Goal: Information Seeking & Learning: Learn about a topic

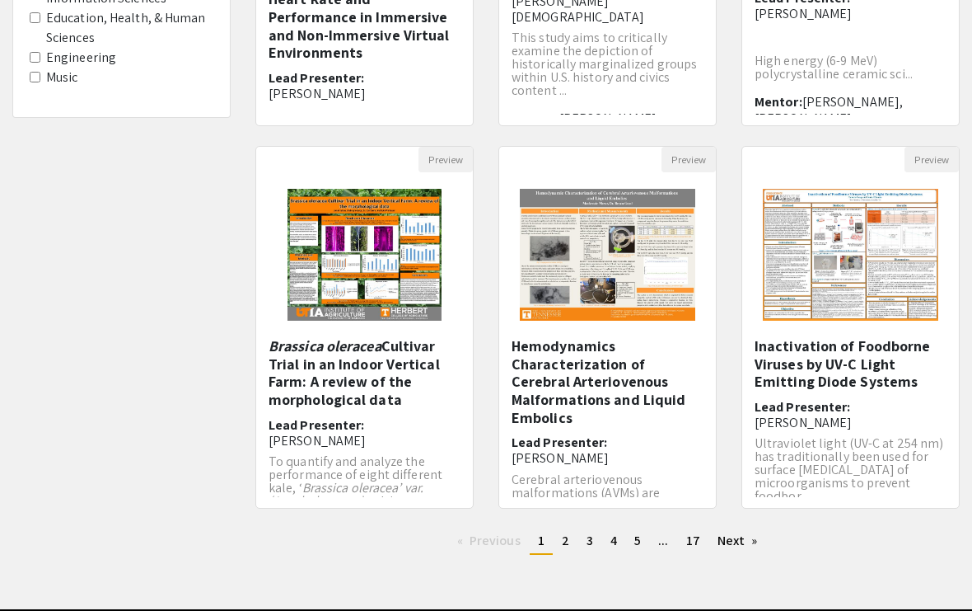
scroll to position [452, 0]
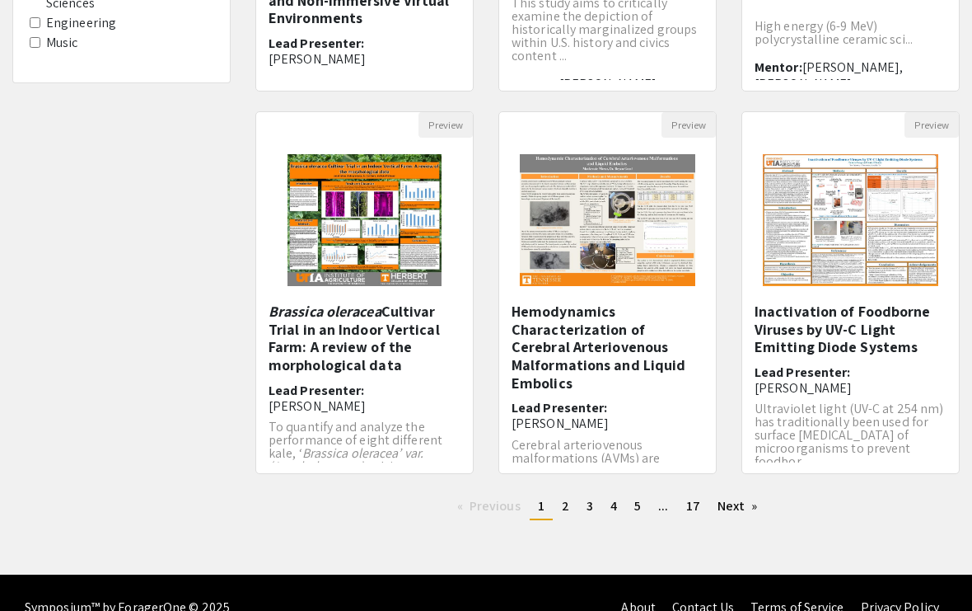
click at [573, 501] on link "page 2" at bounding box center [566, 506] width 24 height 25
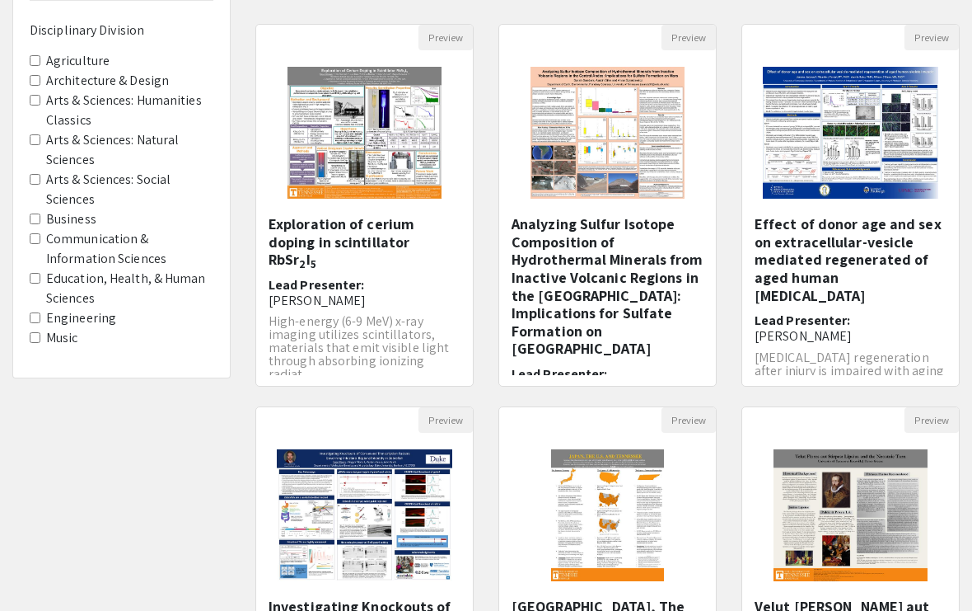
scroll to position [452, 0]
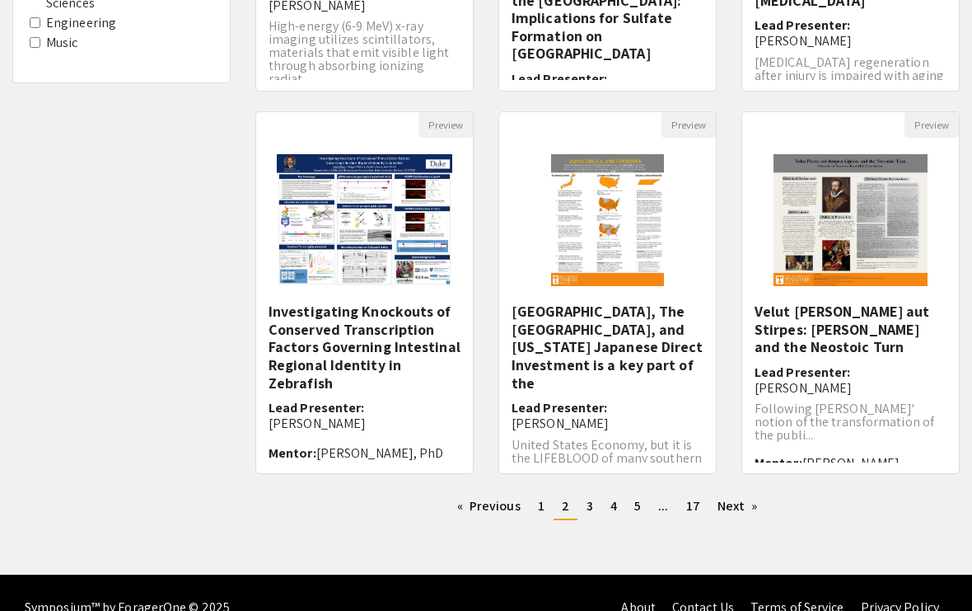
click at [550, 501] on link "page 1" at bounding box center [541, 506] width 23 height 25
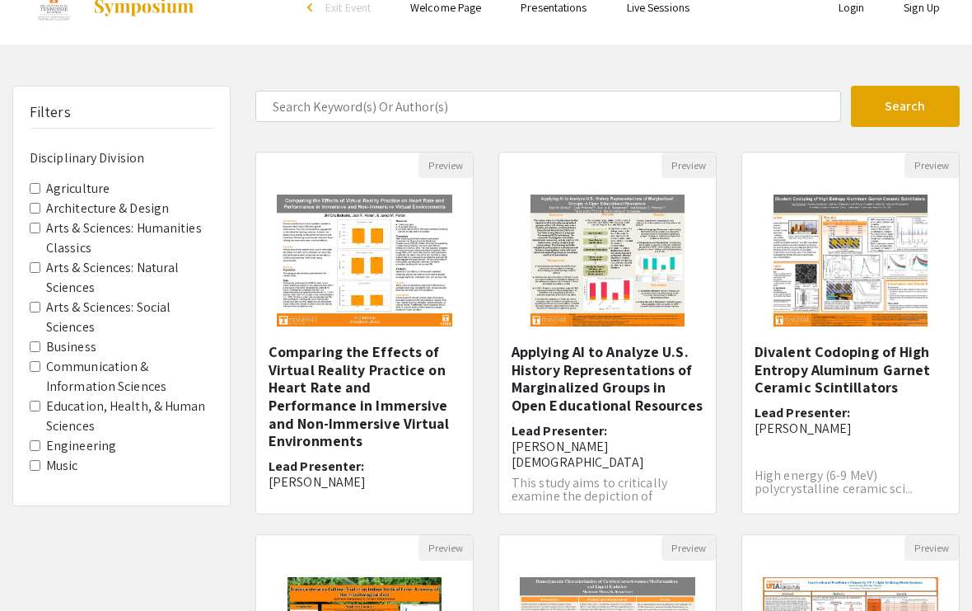
scroll to position [30, 0]
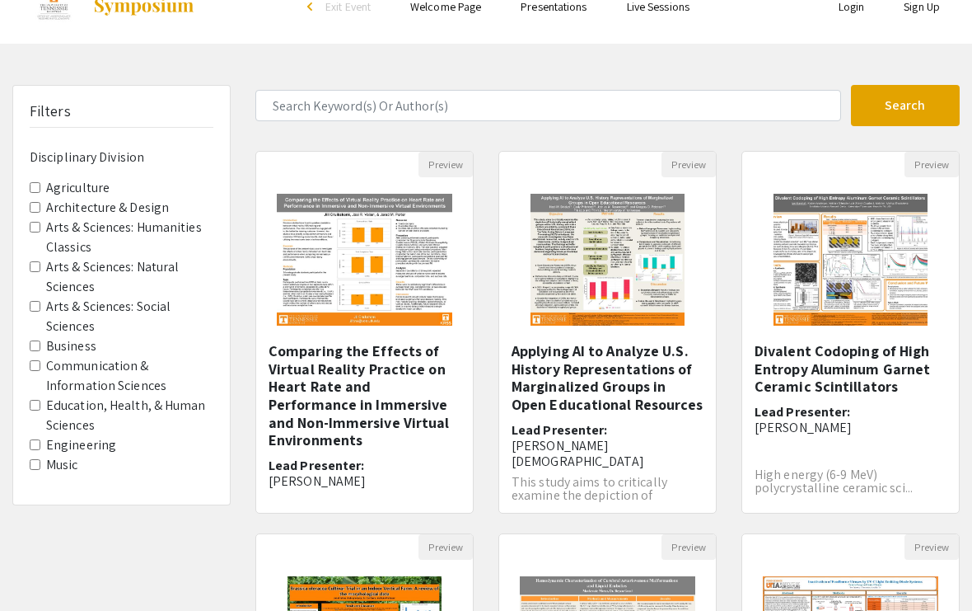
click at [31, 440] on Division-Engineering "Engineering" at bounding box center [35, 445] width 11 height 11
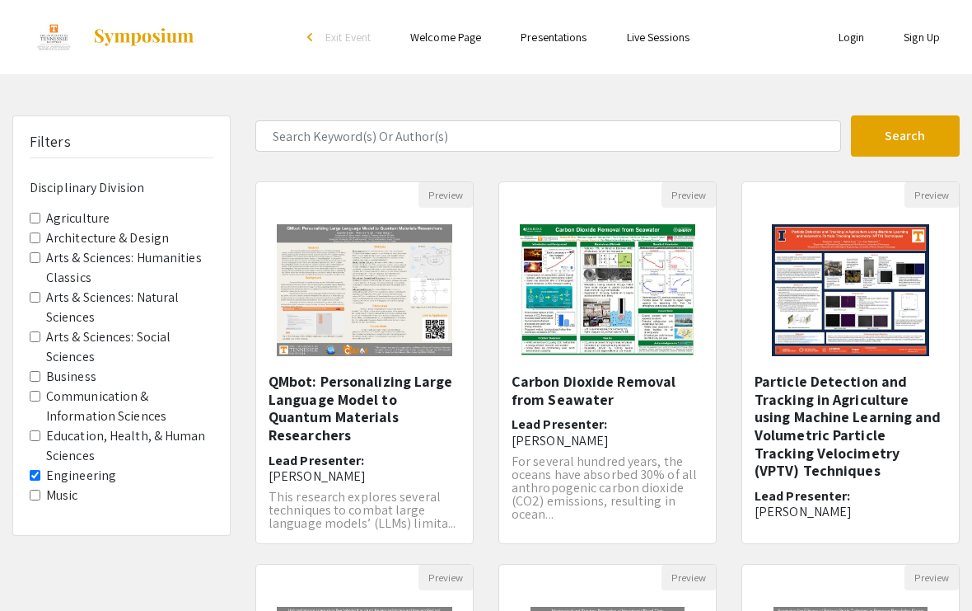
click at [637, 368] on img "Open Presentation <p>Carbon Dioxide Removal from Seawater</p>" at bounding box center [607, 290] width 208 height 165
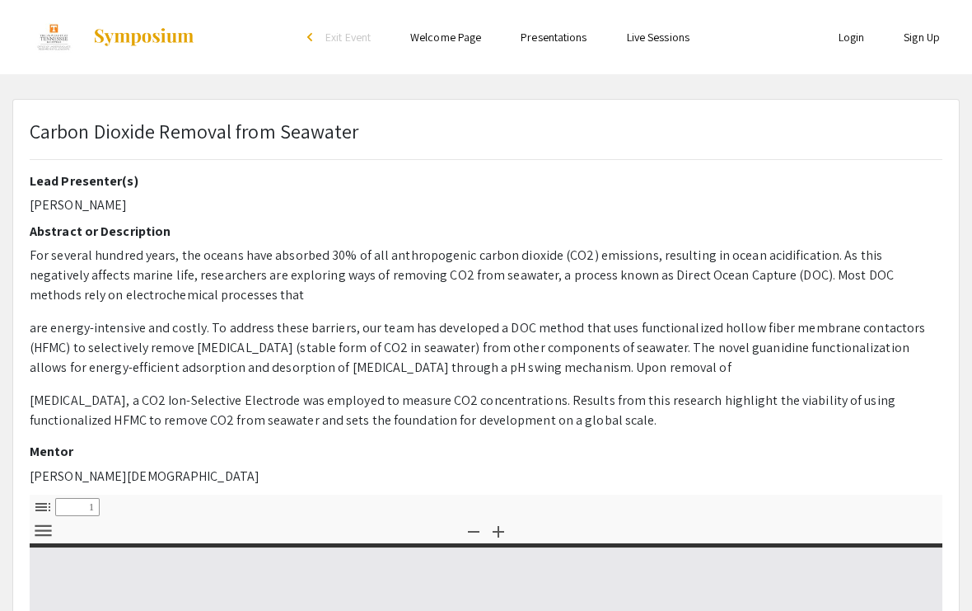
select select "custom"
type input "0"
select select "custom"
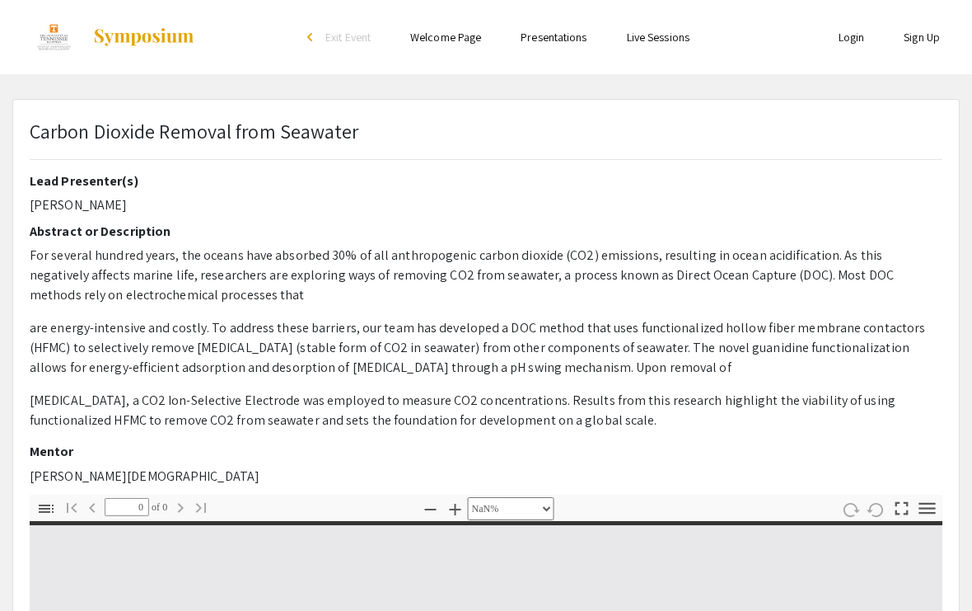
type input "1"
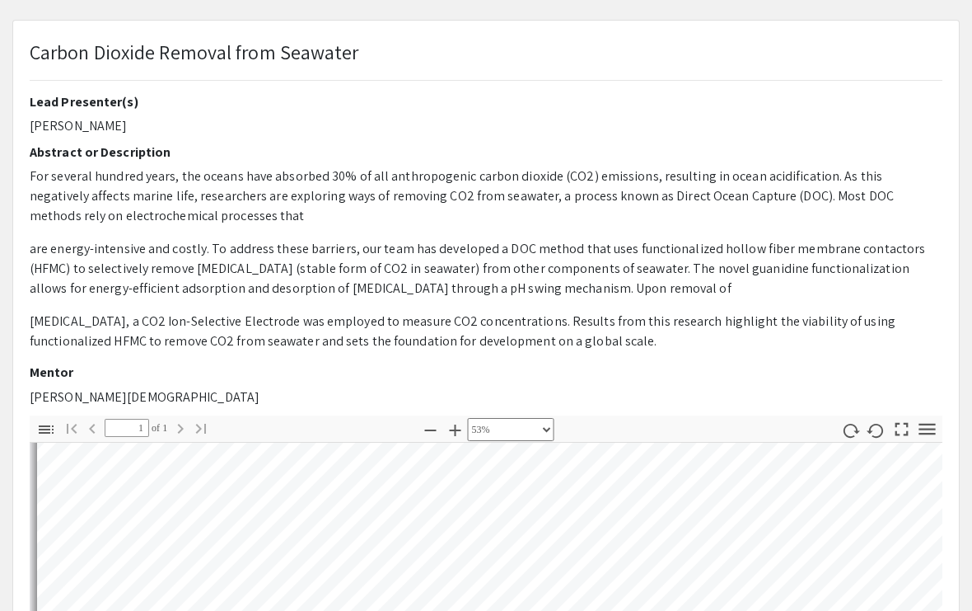
scroll to position [80, 0]
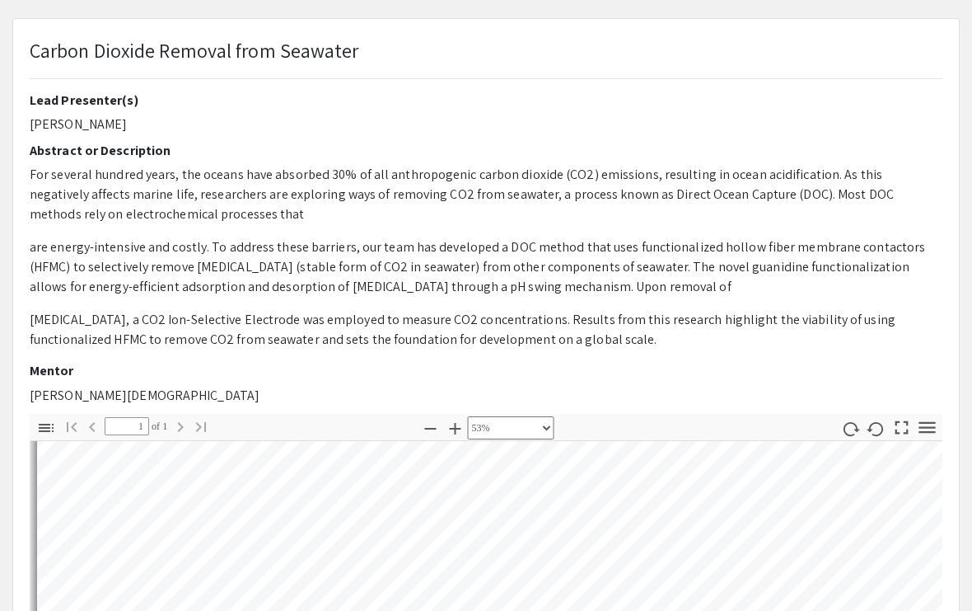
click at [899, 432] on icon "button" at bounding box center [901, 427] width 13 height 13
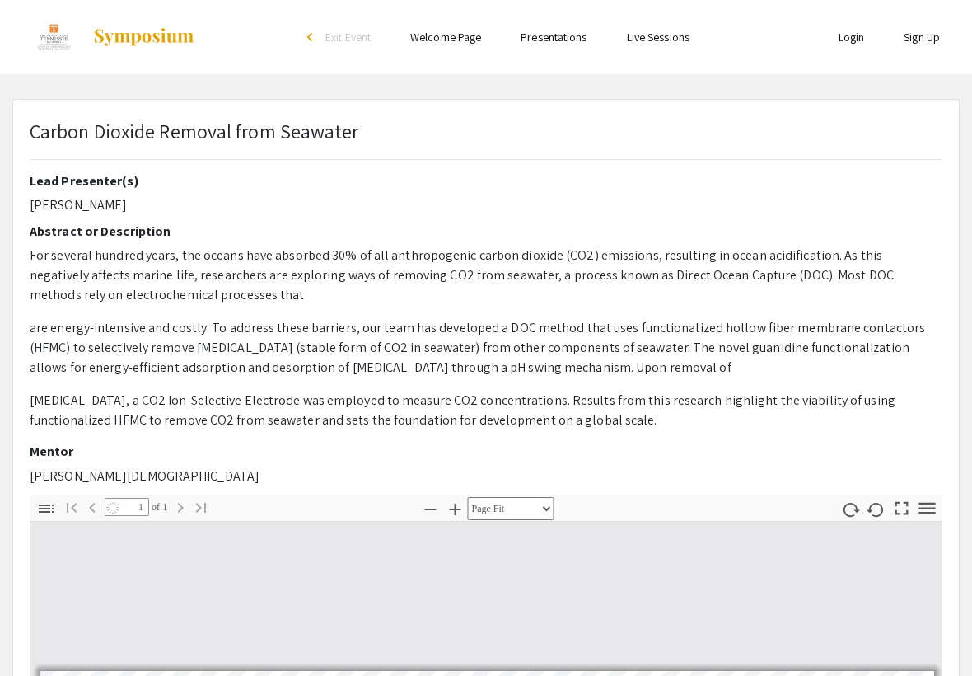
scroll to position [675, 0]
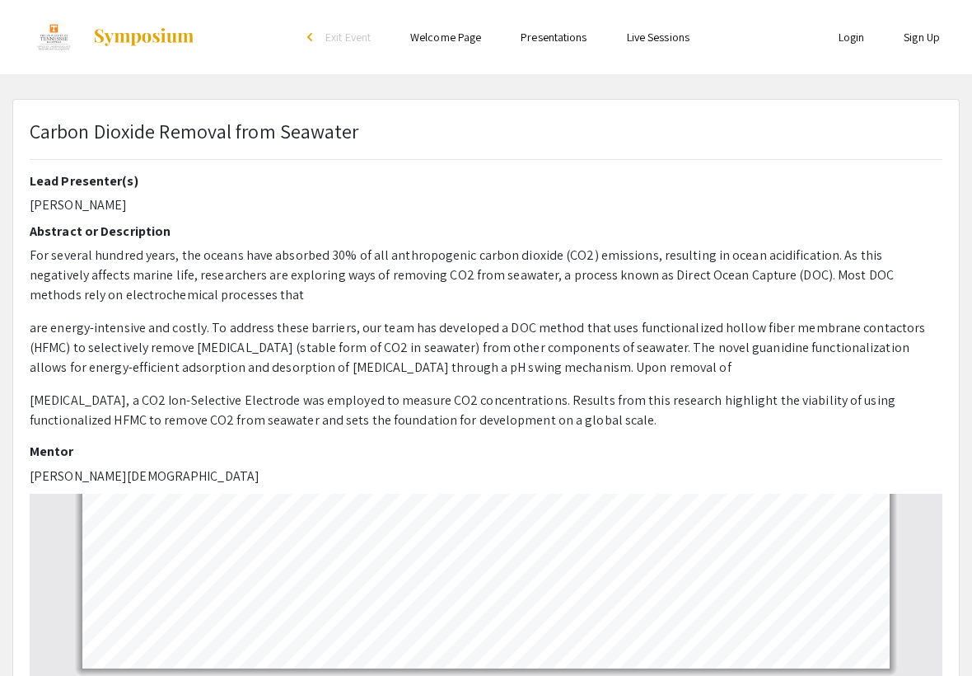
select select "custom"
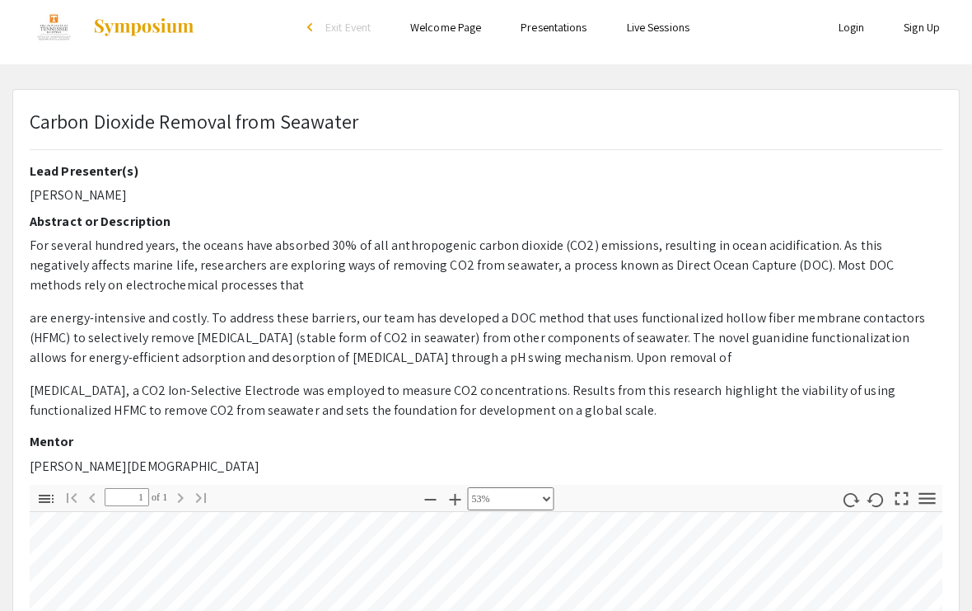
scroll to position [0, 0]
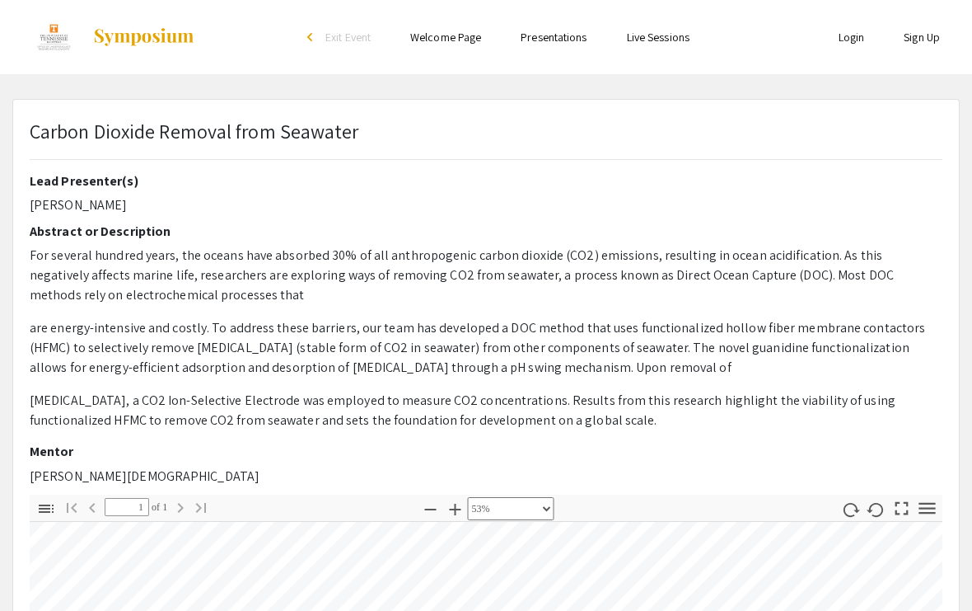
click at [121, 299] on p "For several hundred years, the oceans have absorbed 30% of all anthropogenic ca…" at bounding box center [486, 275] width 913 height 59
click at [138, 290] on p "For several hundred years, the oceans have absorbed 30% of all anthropogenic ca…" at bounding box center [486, 275] width 913 height 59
click at [679, 376] on p "are energy-intensive and costly. To address these barriers, our team has develo…" at bounding box center [486, 347] width 913 height 59
click at [886, 328] on p "are energy-intensive and costly. To address these barriers, our team has develo…" at bounding box center [486, 347] width 913 height 59
click at [873, 275] on p "For several hundred years, the oceans have absorbed 30% of all anthropogenic ca…" at bounding box center [486, 275] width 913 height 59
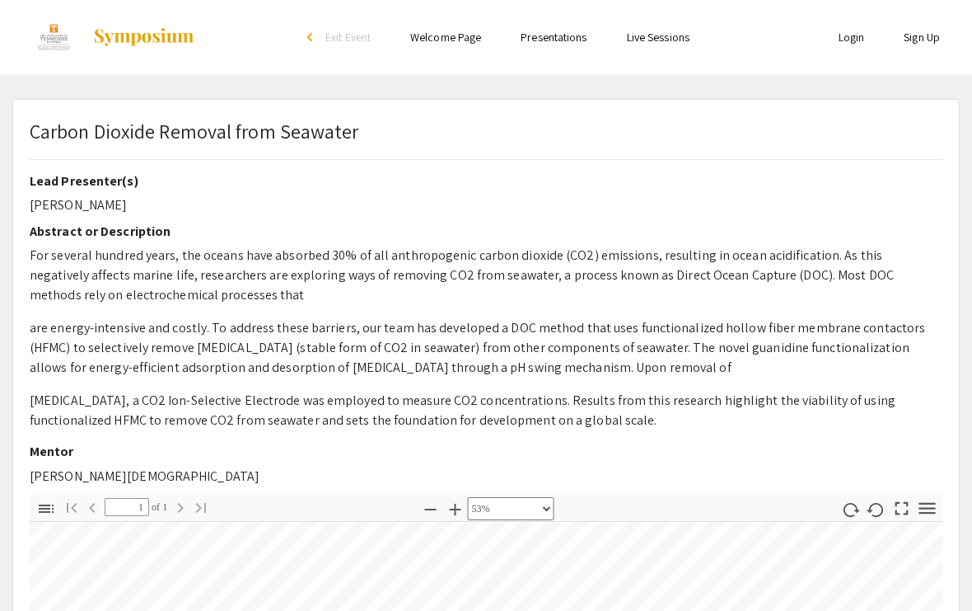
click at [182, 352] on p "are energy-intensive and costly. To address these barriers, our team has develo…" at bounding box center [486, 347] width 913 height 59
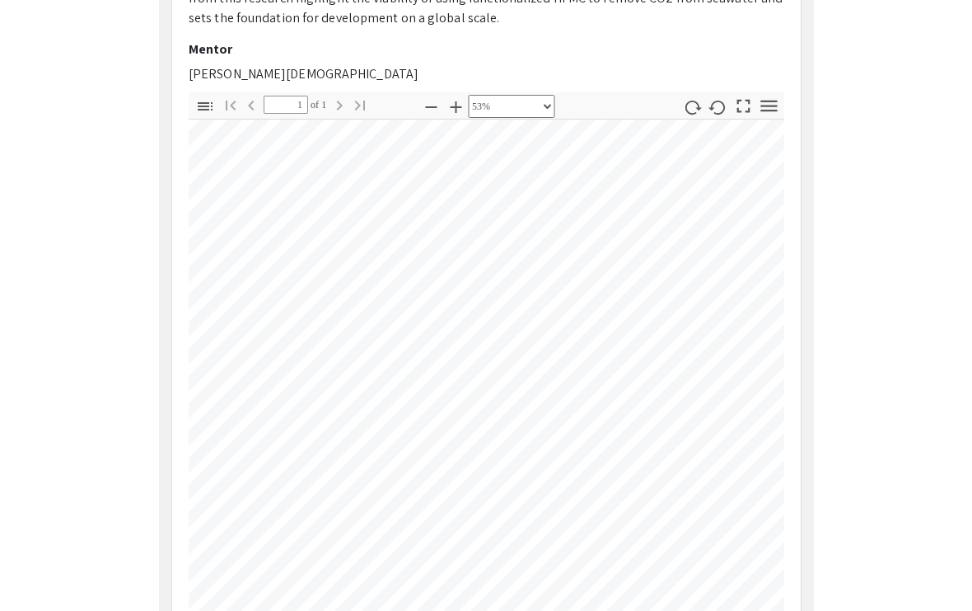
scroll to position [402, 0]
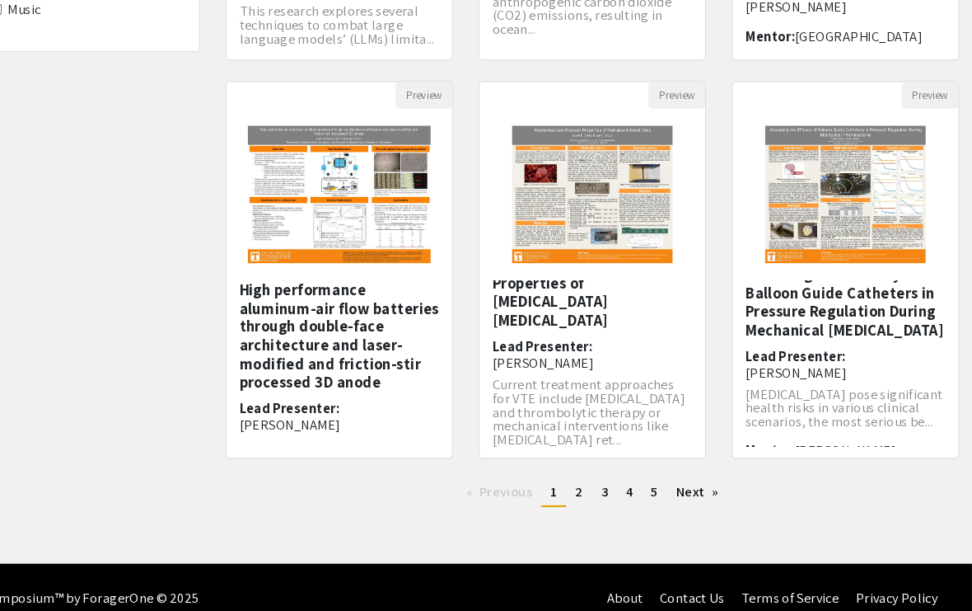
scroll to position [481, 0]
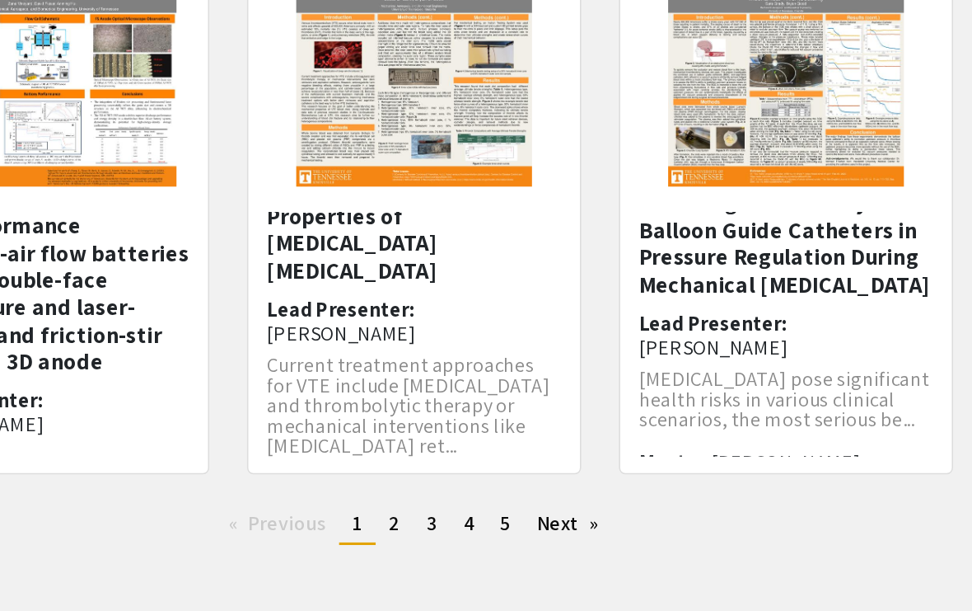
click at [592, 468] on span "2" at bounding box center [595, 476] width 7 height 17
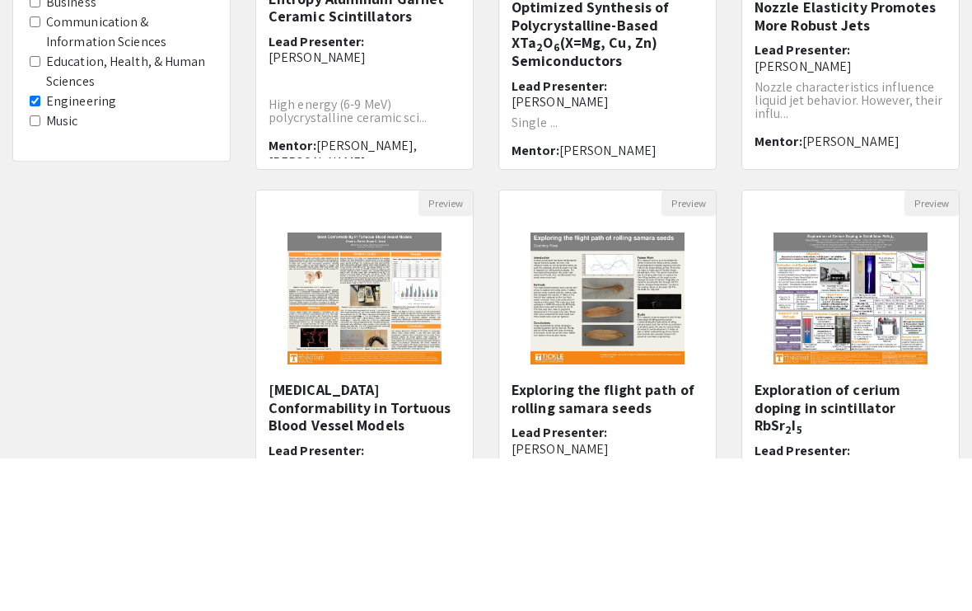
scroll to position [469, 0]
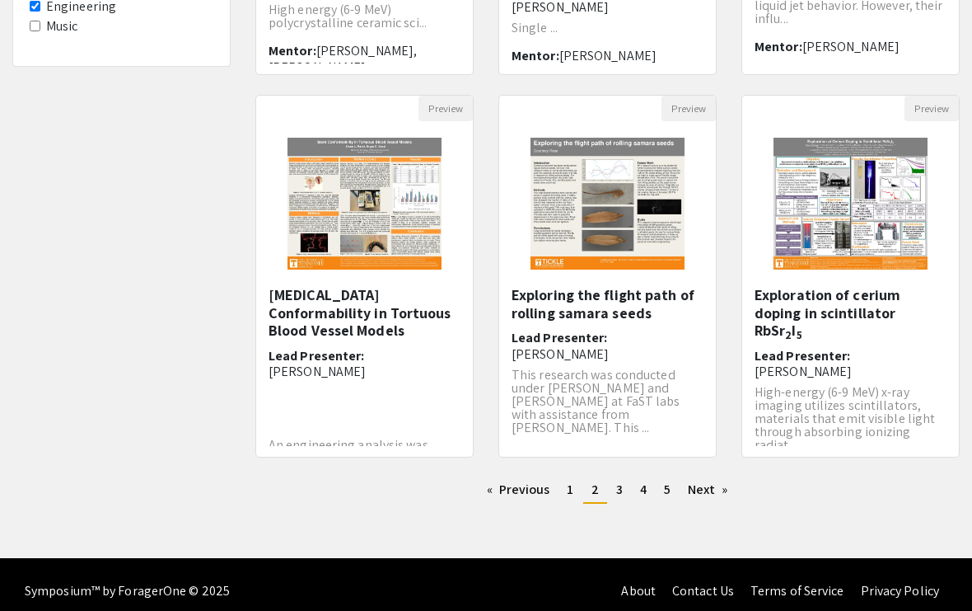
click at [611, 494] on link "page 3" at bounding box center [619, 489] width 23 height 25
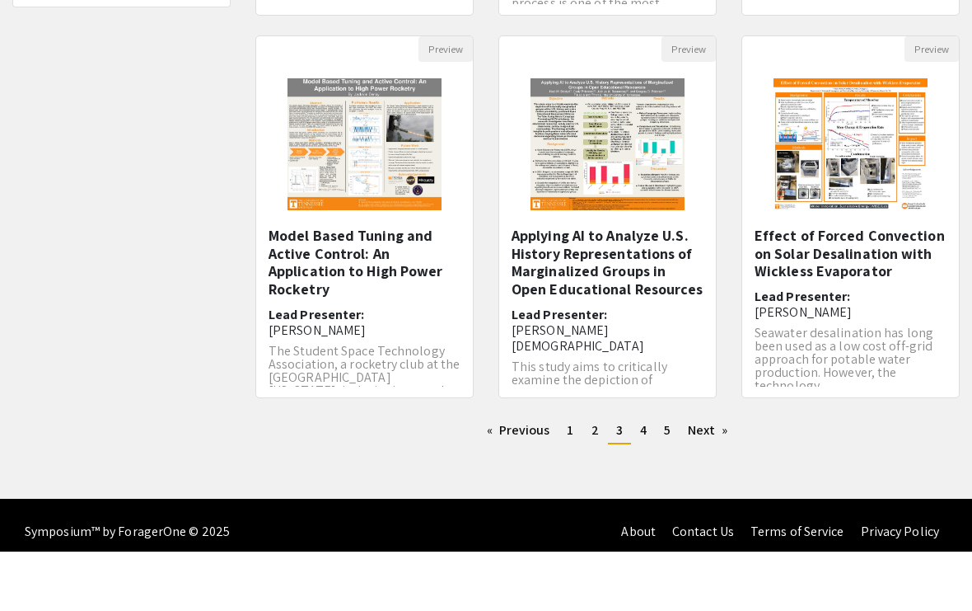
scroll to position [41, 0]
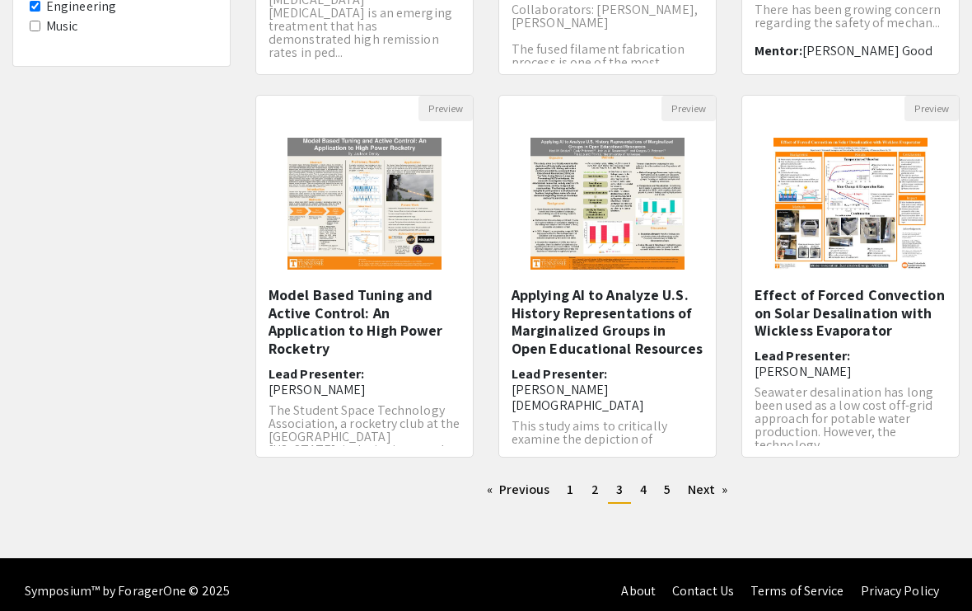
click at [638, 494] on link "page 4" at bounding box center [643, 489] width 23 height 25
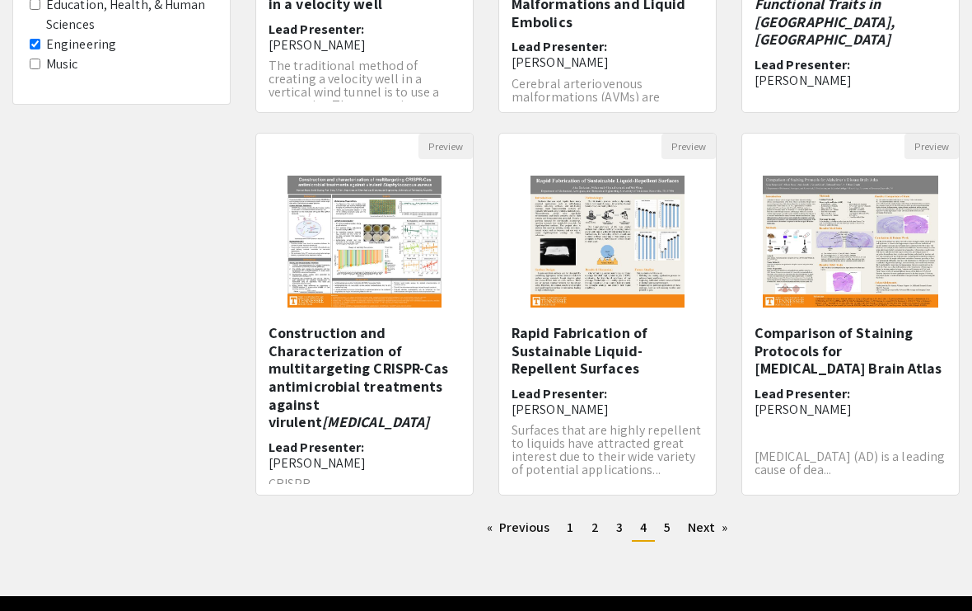
scroll to position [469, 0]
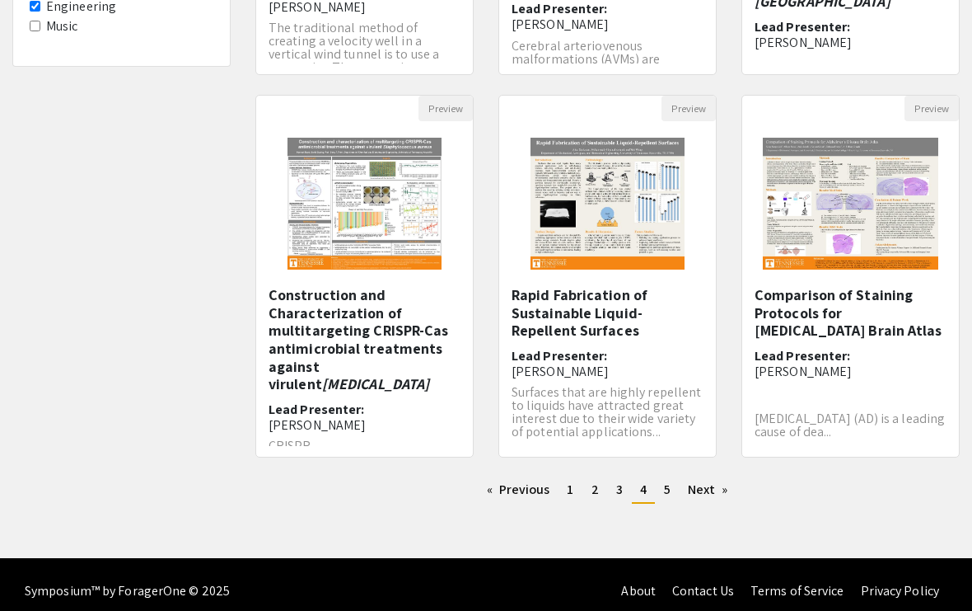
click at [671, 496] on link "page 5" at bounding box center [667, 489] width 23 height 25
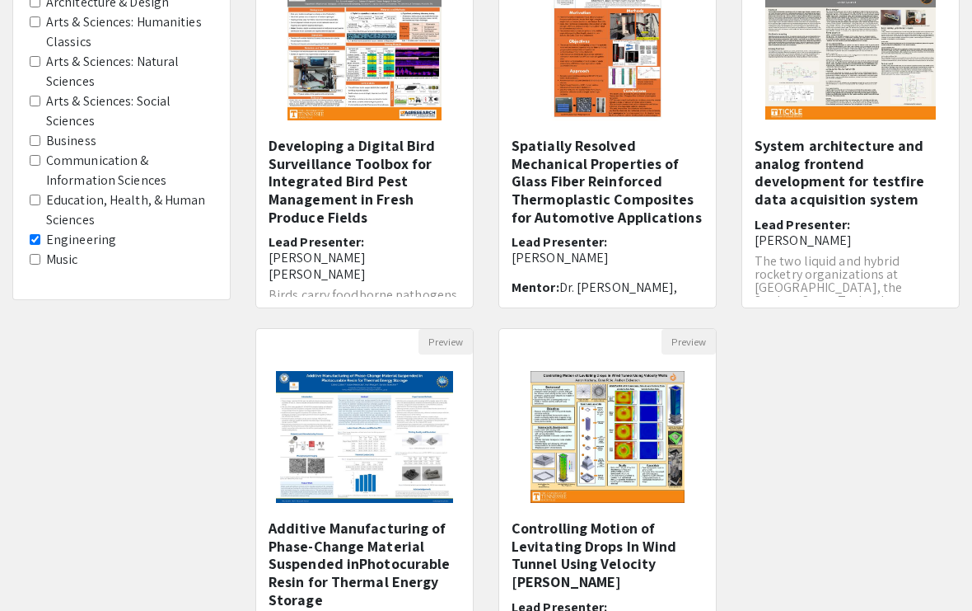
scroll to position [469, 0]
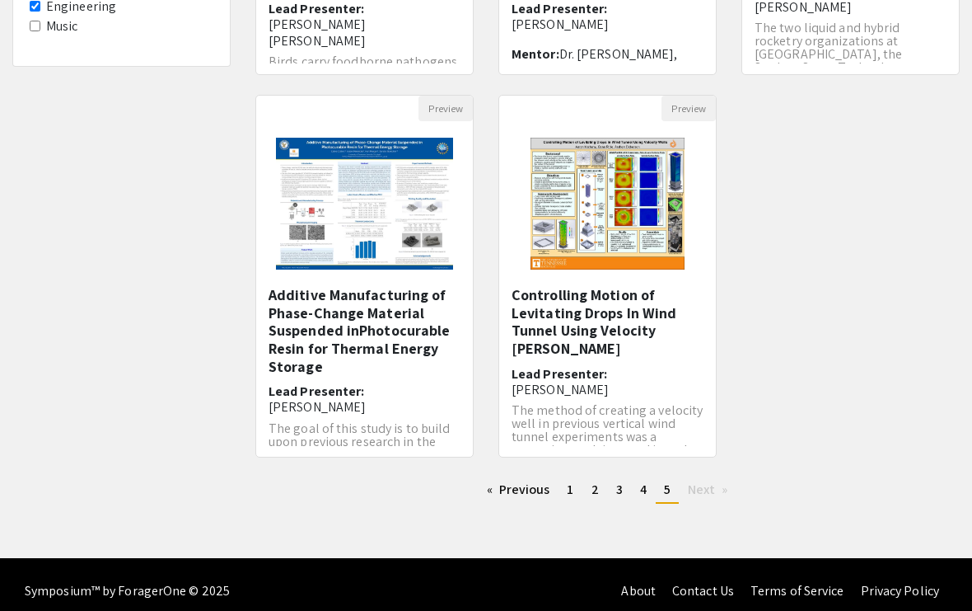
click at [564, 493] on link "page 1" at bounding box center [570, 489] width 23 height 25
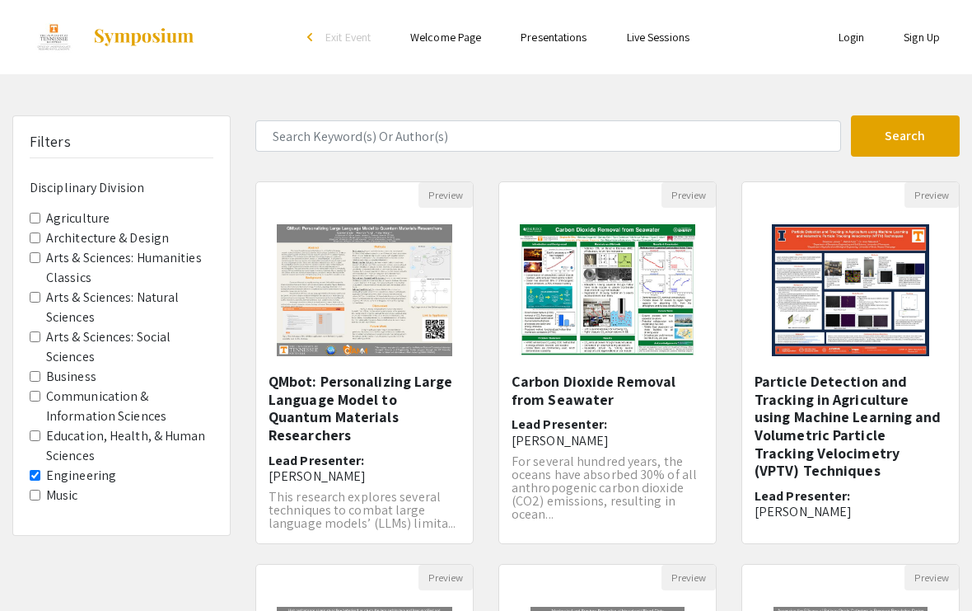
click at [648, 388] on h5 "Carbon Dioxide Removal from Seawater" at bounding box center [608, 389] width 192 height 35
select select "custom"
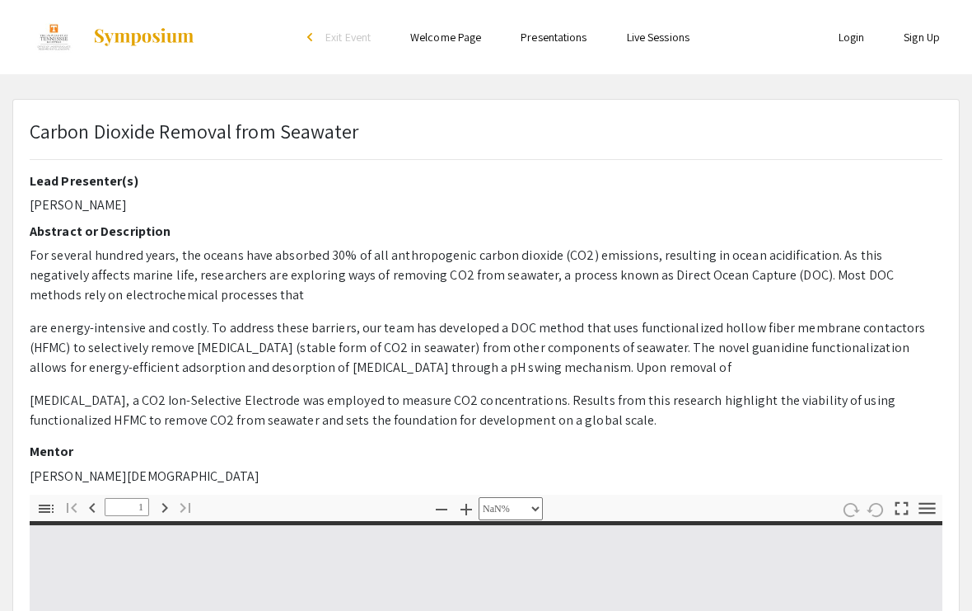
type input "0"
select select "custom"
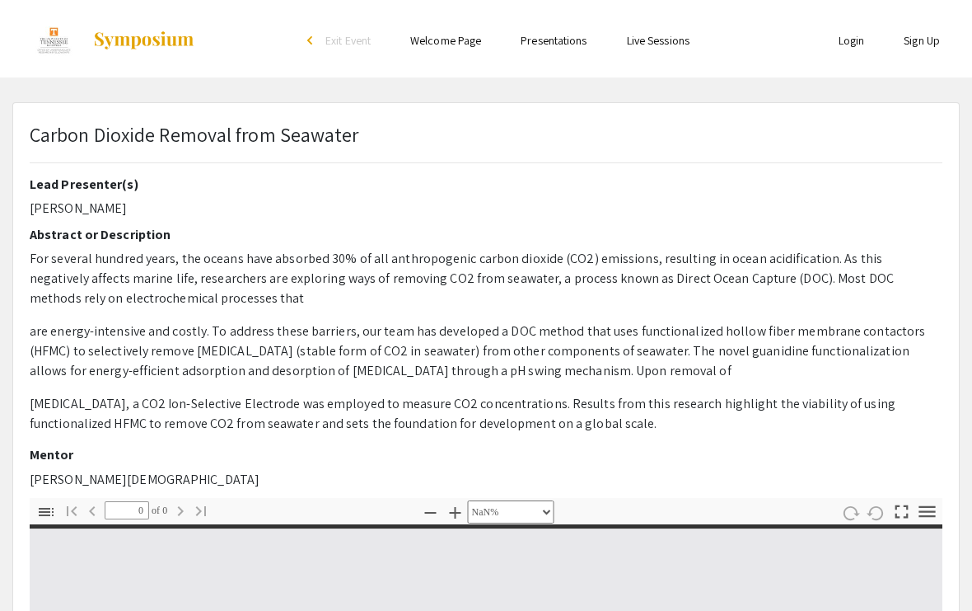
type input "1"
select select "custom"
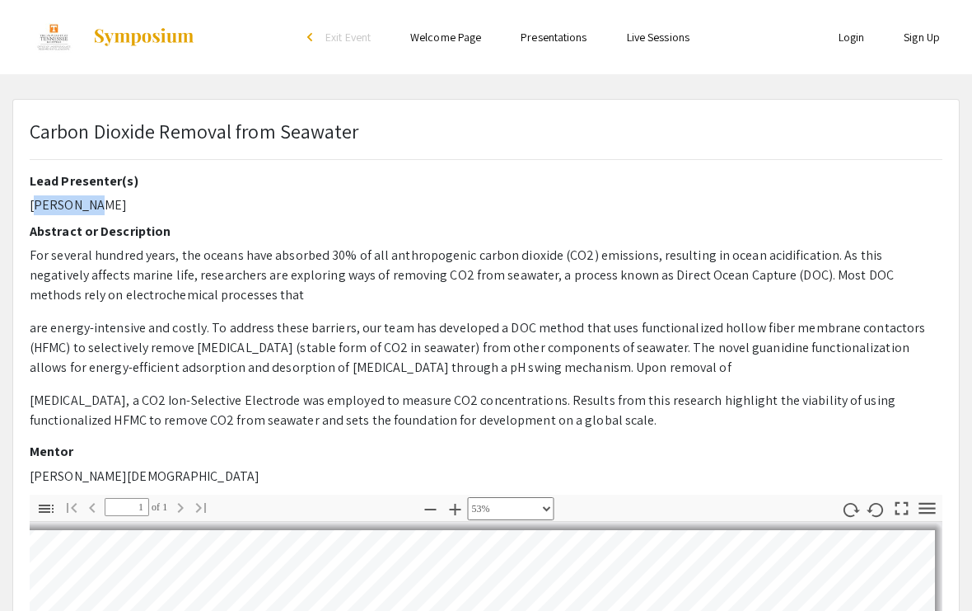
click at [573, 459] on div "Lead Presenter(s) [PERSON_NAME] Abstract or Description For several hundred yea…" at bounding box center [486, 333] width 913 height 321
click at [152, 216] on div "Lead Presenter(s) [PERSON_NAME] Abstract or Description For several hundred yea…" at bounding box center [486, 333] width 913 height 321
click at [161, 227] on h2 "Abstract or Description" at bounding box center [486, 231] width 913 height 16
click at [102, 263] on p "For several hundred years, the oceans have absorbed 30% of all anthropogenic ca…" at bounding box center [486, 275] width 913 height 59
click at [141, 254] on p "For several hundred years, the oceans have absorbed 30% of all anthropogenic ca…" at bounding box center [486, 275] width 913 height 59
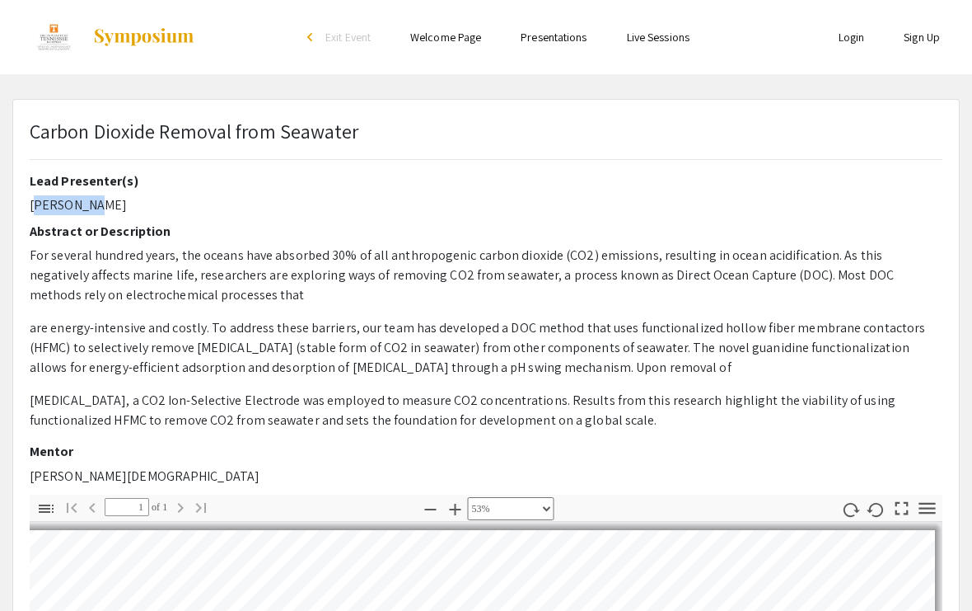
click at [123, 247] on p "For several hundred years, the oceans have absorbed 30% of all anthropogenic ca…" at bounding box center [486, 275] width 913 height 59
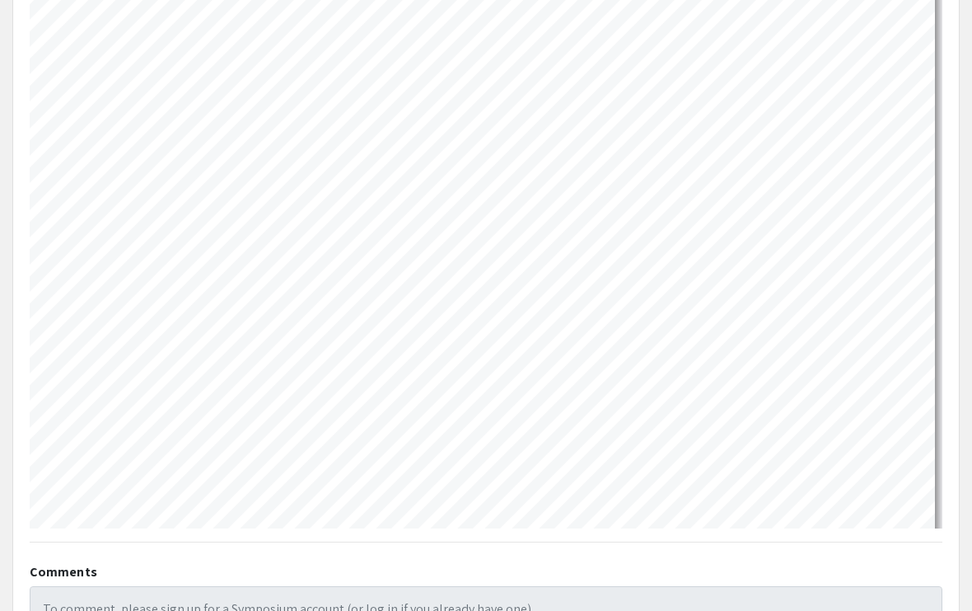
scroll to position [552, 0]
